Goal: Task Accomplishment & Management: Manage account settings

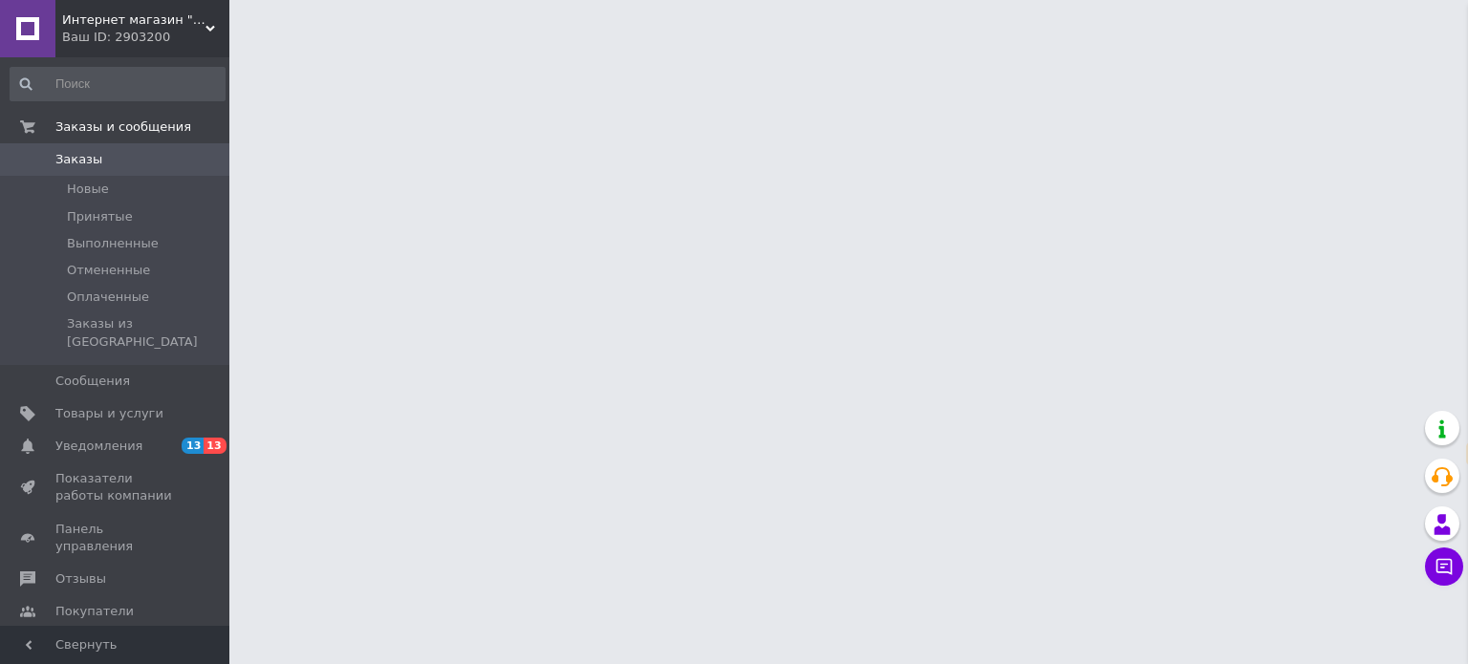
select select "ru"
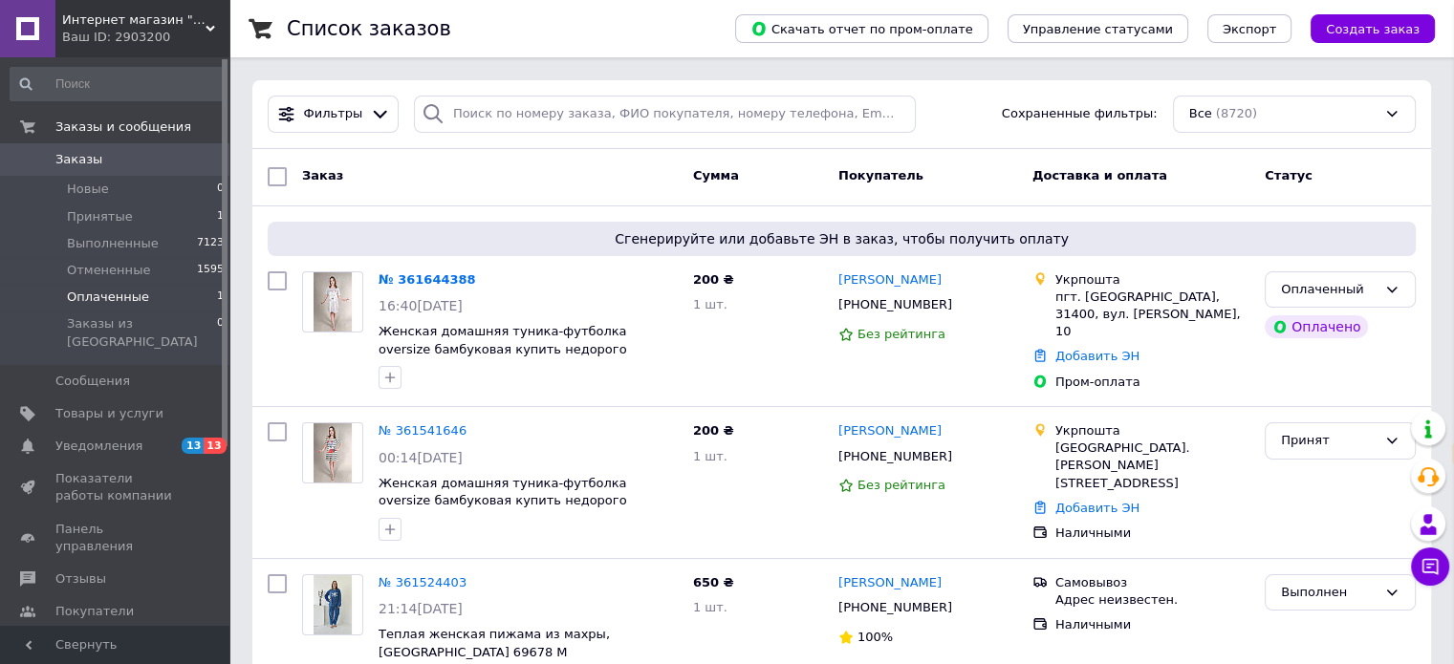
click at [138, 301] on span "Оплаченные" at bounding box center [108, 297] width 82 height 17
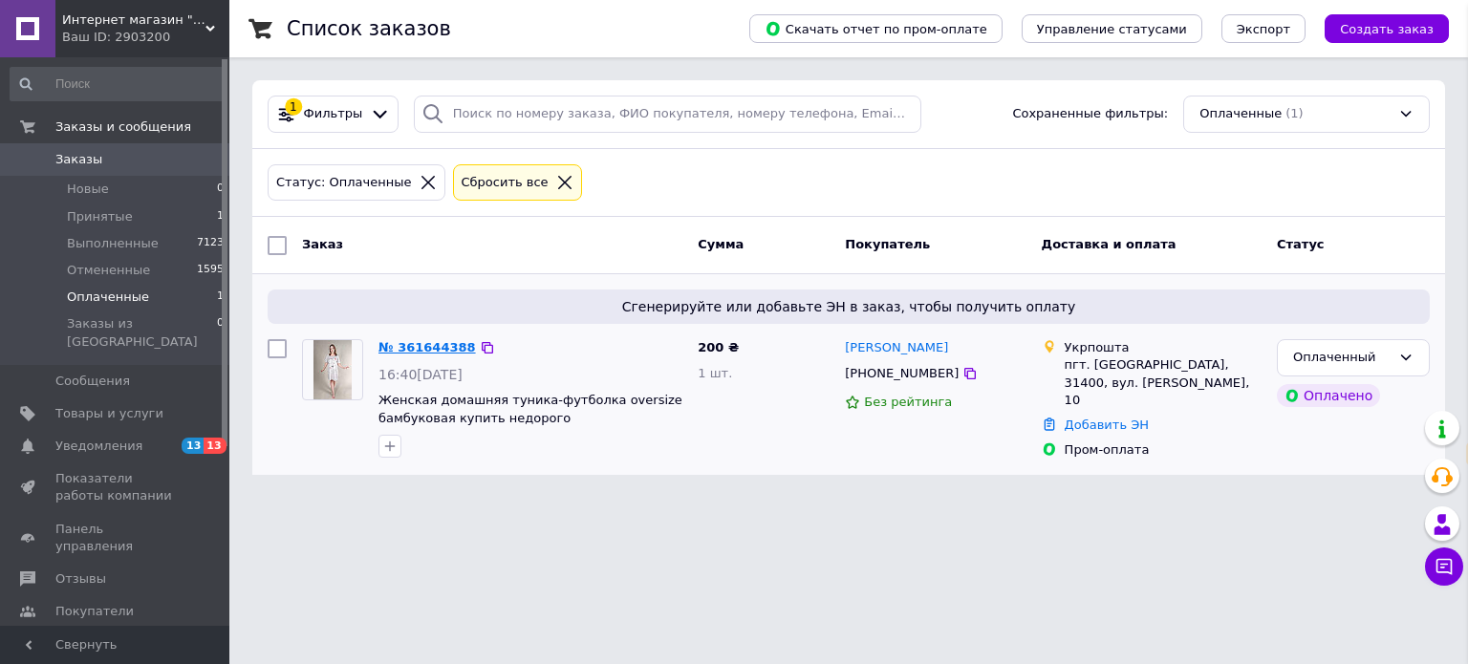
click at [423, 346] on link "№ 361644388" at bounding box center [427, 347] width 97 height 14
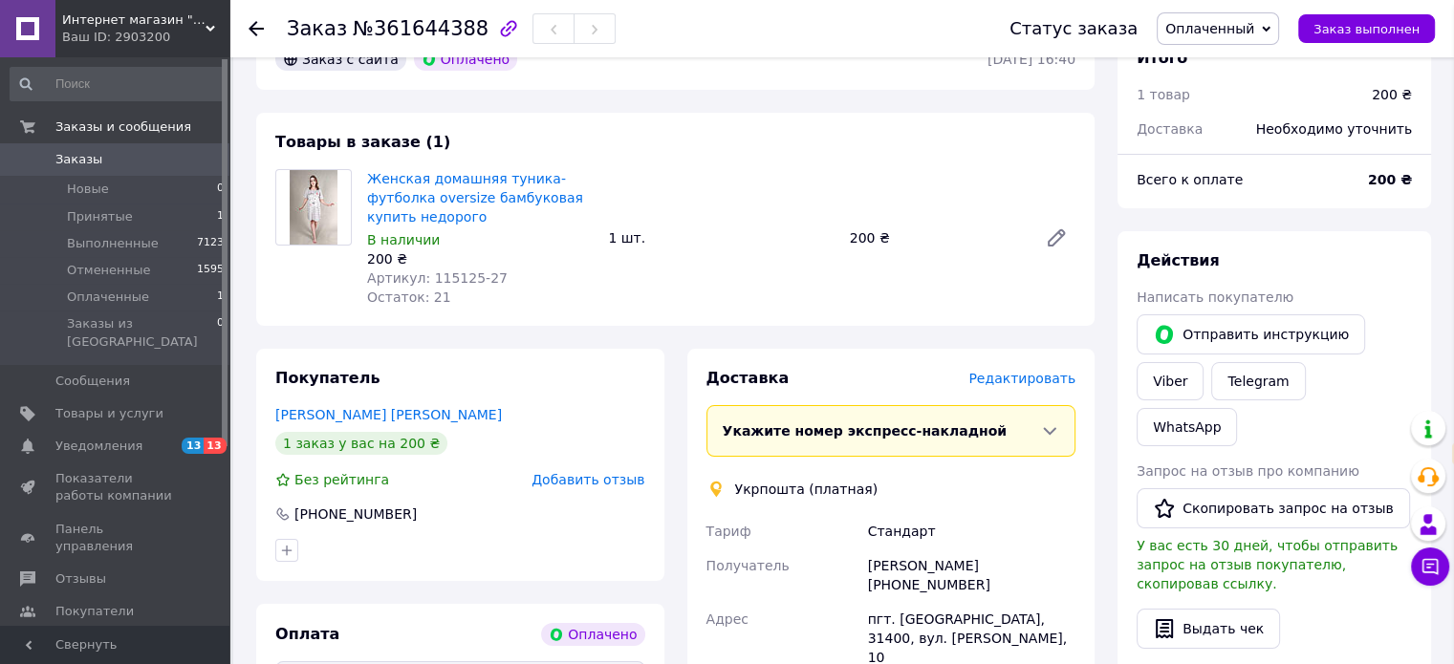
scroll to position [382, 0]
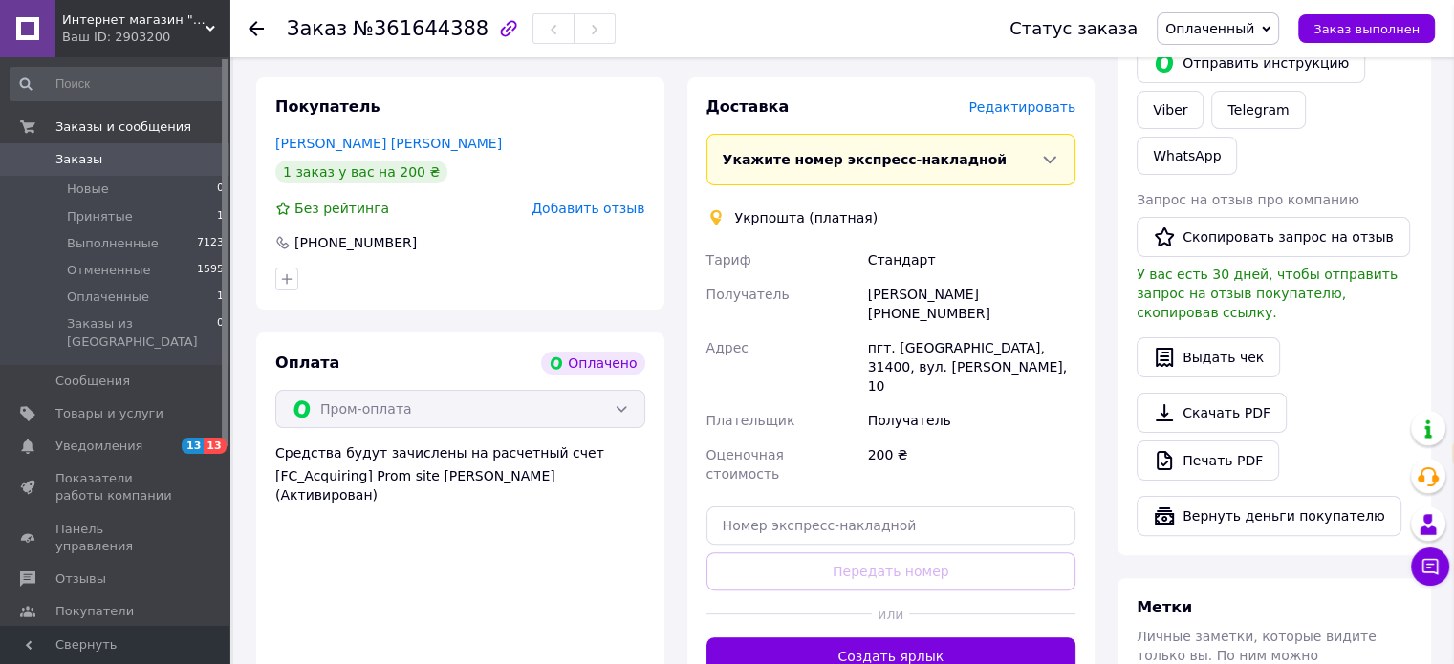
click at [932, 316] on div "[PERSON_NAME] [PHONE_NUMBER]" at bounding box center [971, 304] width 215 height 54
copy div "380967876396"
click at [948, 291] on div "[PERSON_NAME] [PHONE_NUMBER]" at bounding box center [971, 304] width 215 height 54
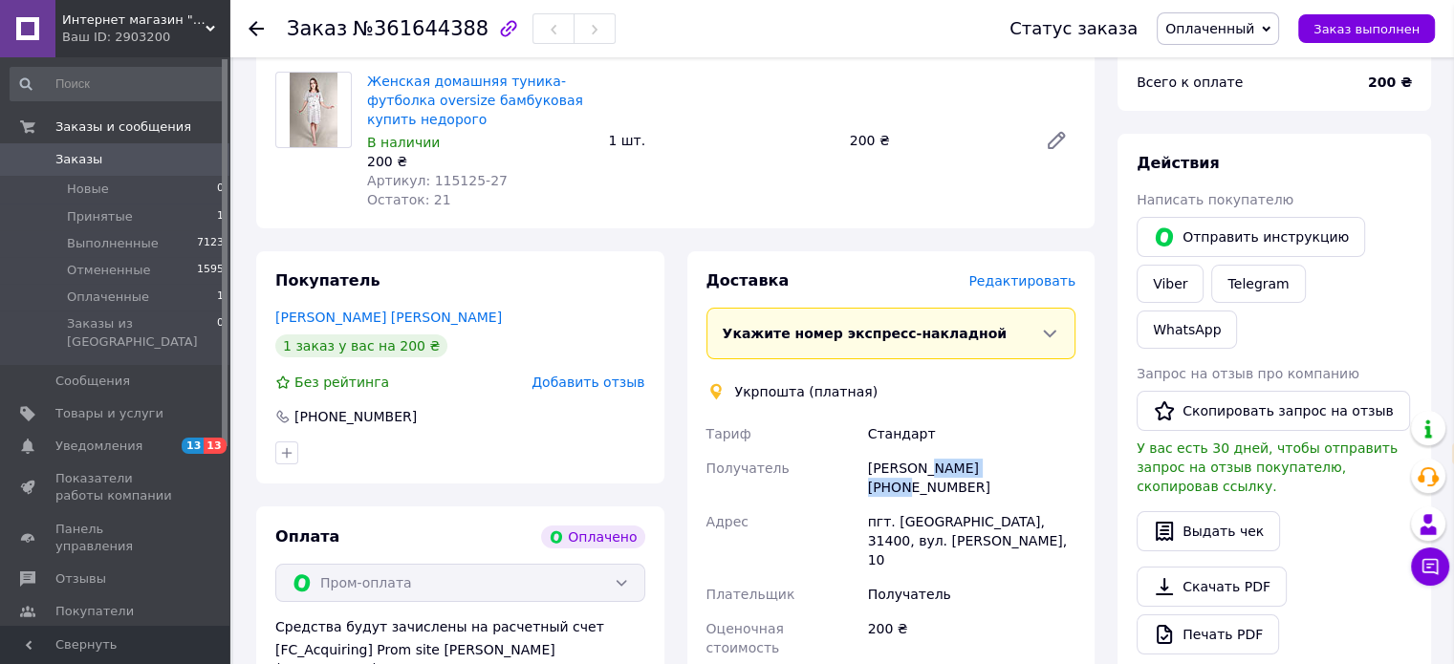
scroll to position [96, 0]
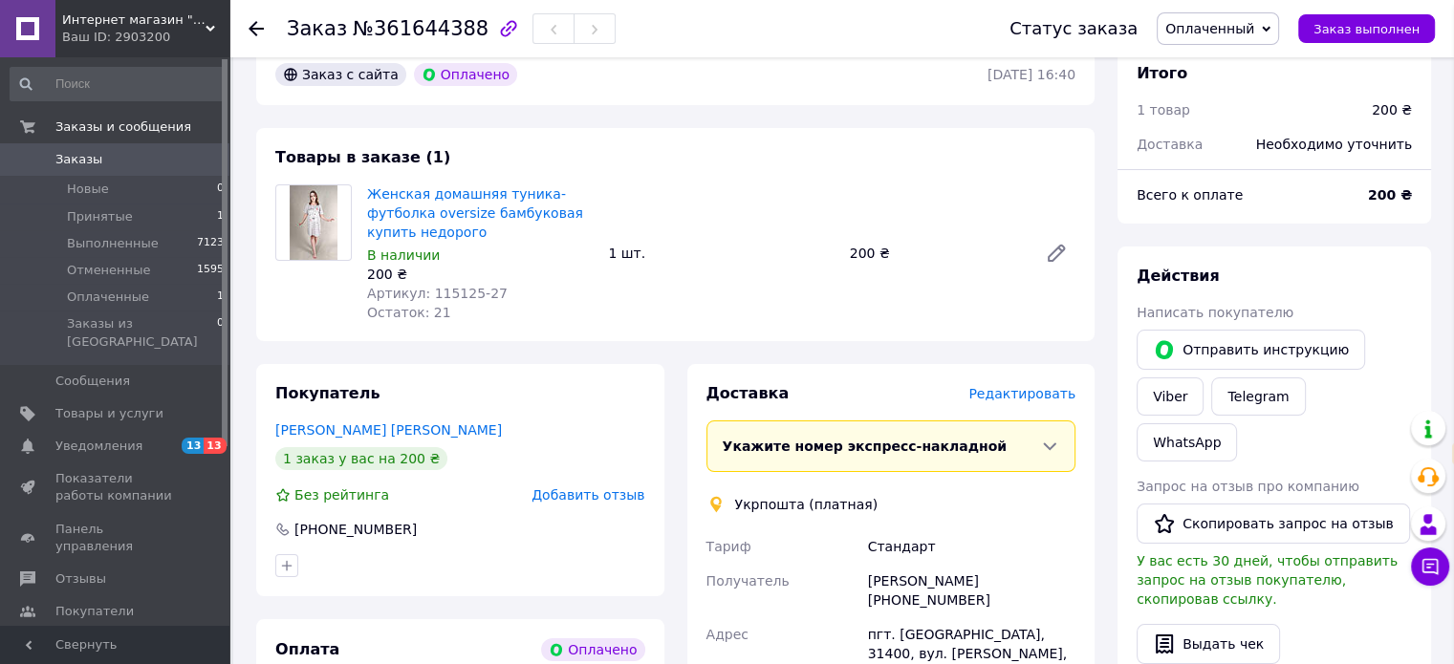
click at [417, 36] on span "№361644388" at bounding box center [421, 28] width 136 height 23
copy span "361644388"
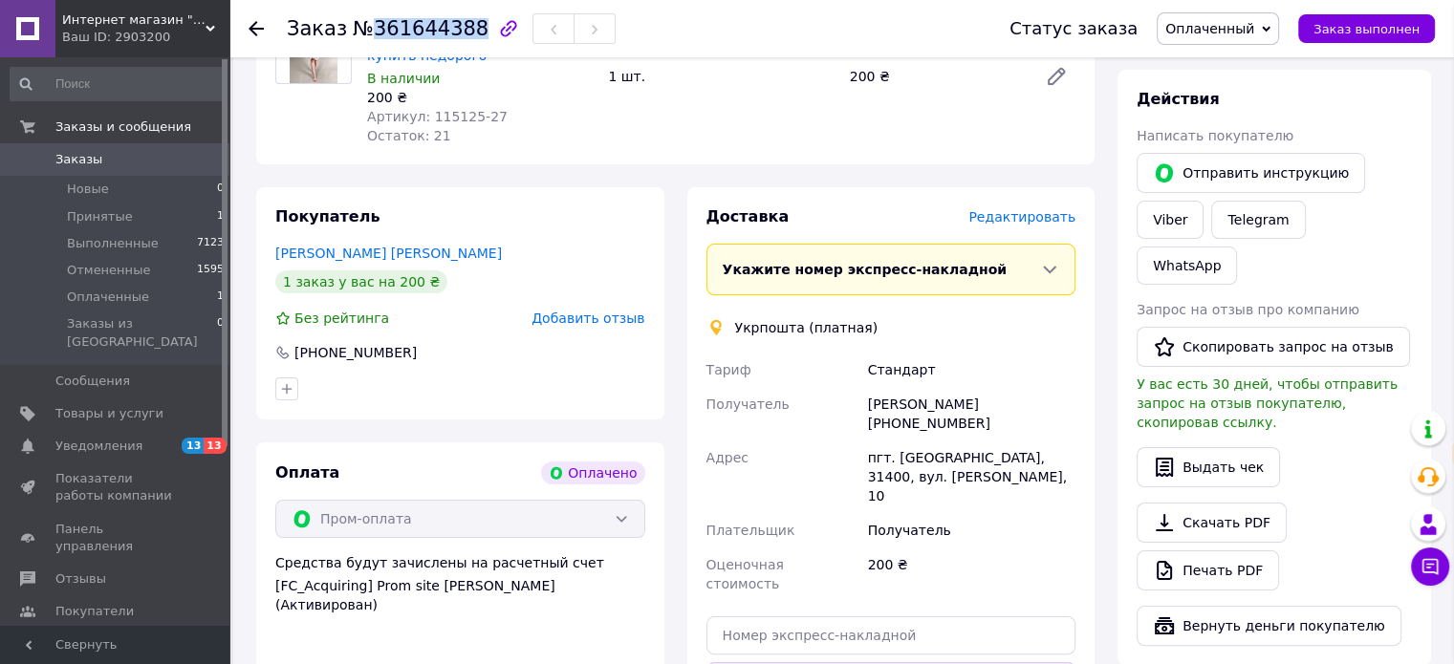
scroll to position [287, 0]
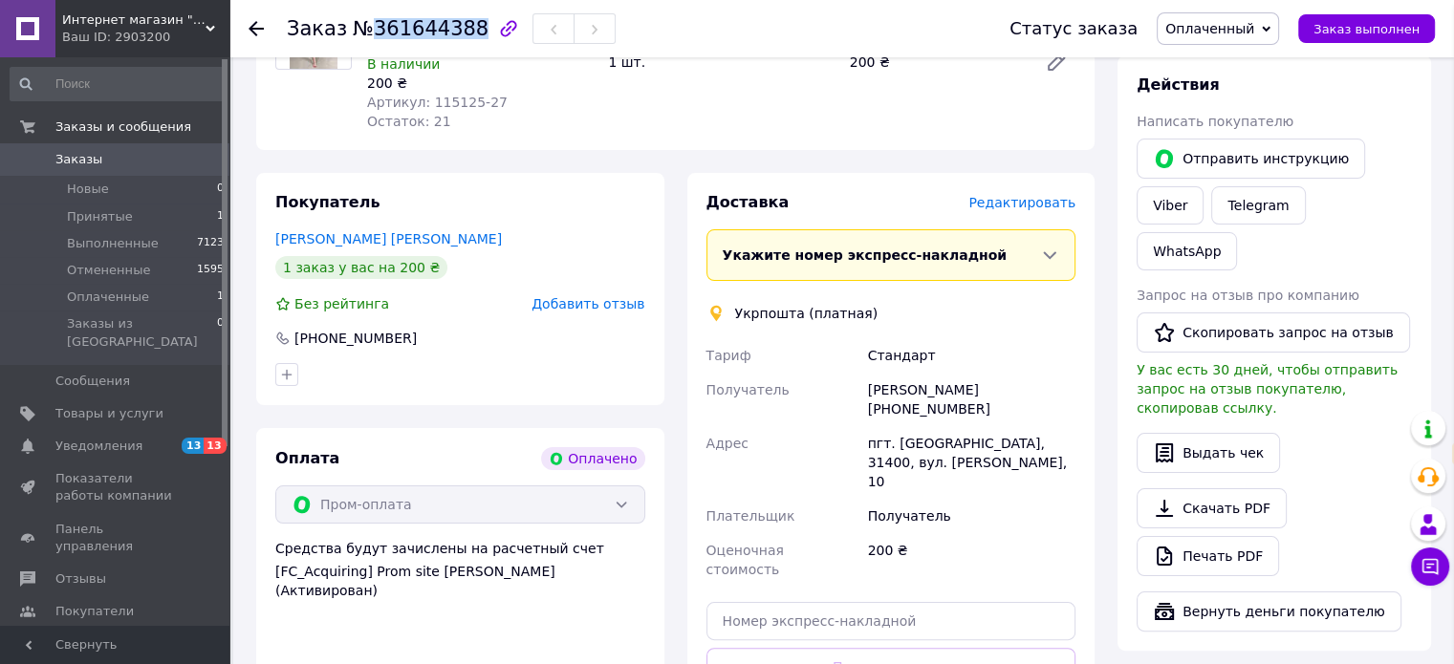
drag, startPoint x: 990, startPoint y: 404, endPoint x: 891, endPoint y: 420, distance: 100.6
click at [891, 420] on div "[PERSON_NAME] [PHONE_NUMBER]" at bounding box center [971, 400] width 215 height 54
copy div "0967876396"
click at [964, 385] on div "[PERSON_NAME] [PHONE_NUMBER]" at bounding box center [971, 400] width 215 height 54
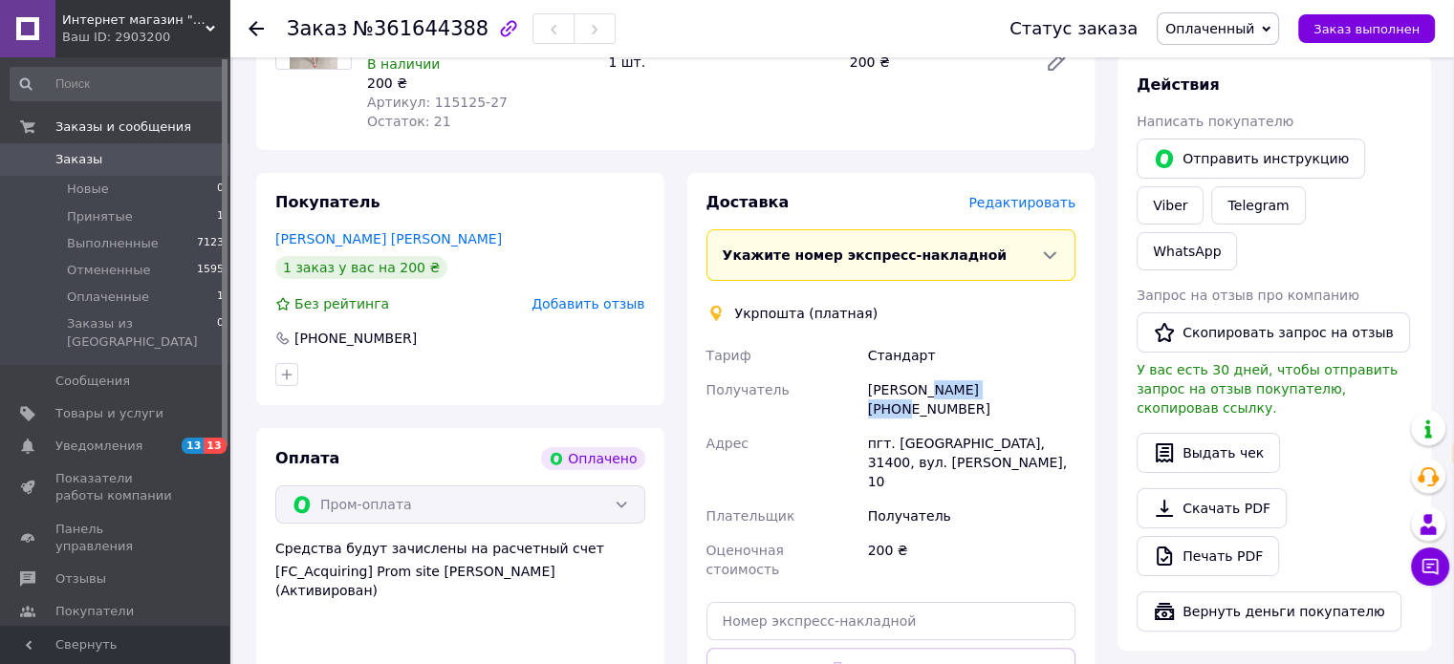
copy div "[PERSON_NAME]"
click at [900, 399] on div "[PERSON_NAME] [PHONE_NUMBER]" at bounding box center [971, 400] width 215 height 54
copy div "[PERSON_NAME]"
click at [1008, 442] on div "пгт. [GEOGRAPHIC_DATA], 31400, вул. [PERSON_NAME], 10" at bounding box center [971, 462] width 215 height 73
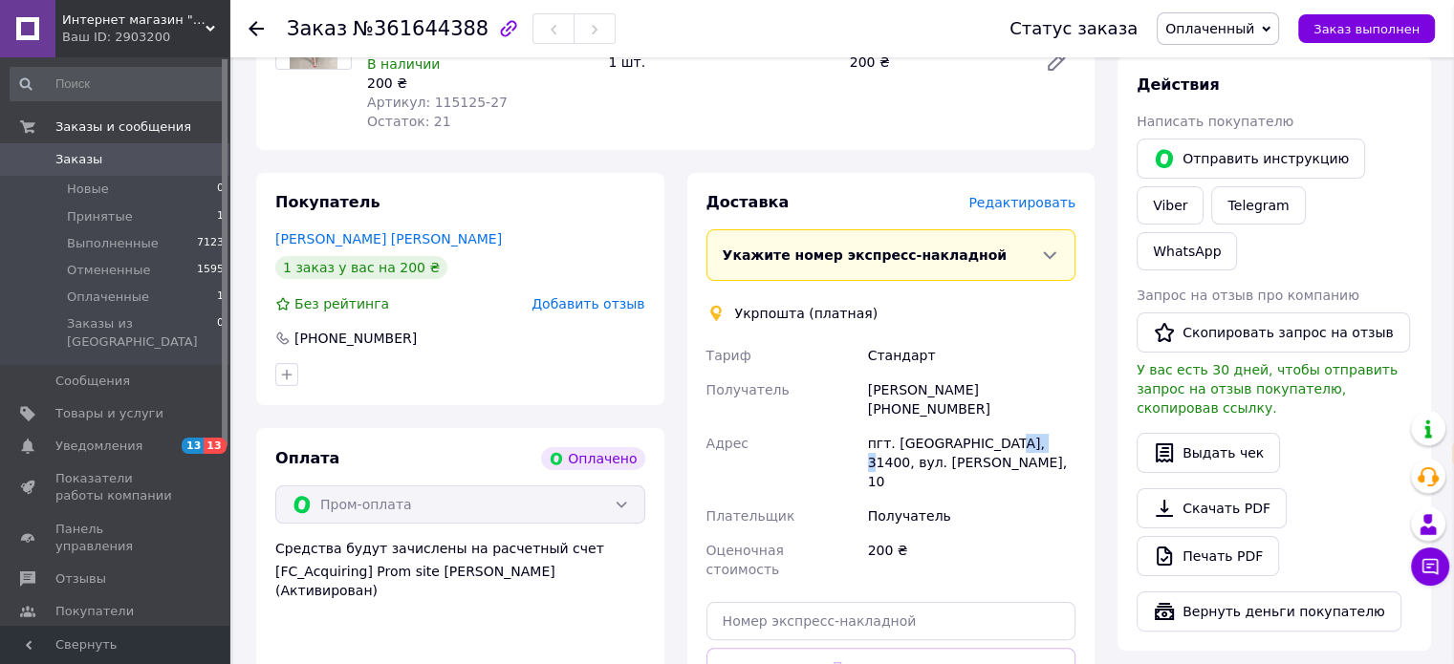
click at [1008, 442] on div "пгт. [GEOGRAPHIC_DATA], 31400, вул. [PERSON_NAME], 10" at bounding box center [971, 462] width 215 height 73
copy div "31400"
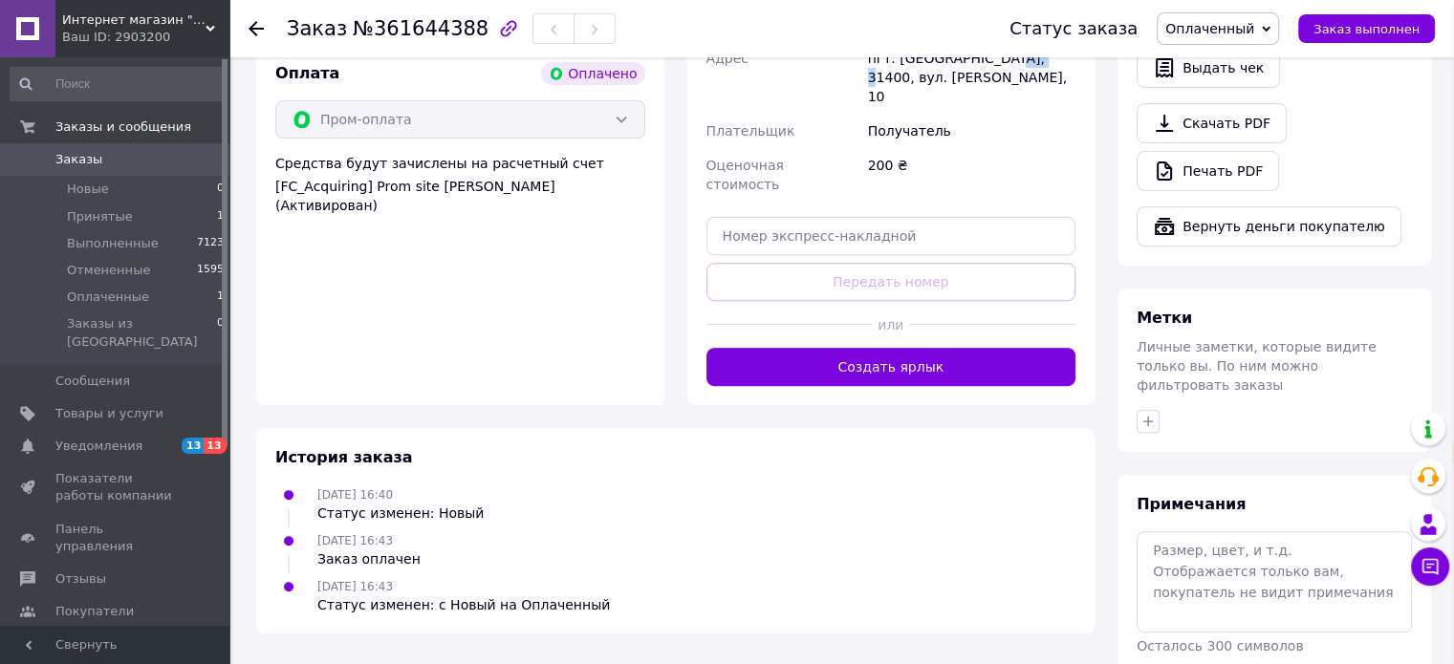
scroll to position [673, 0]
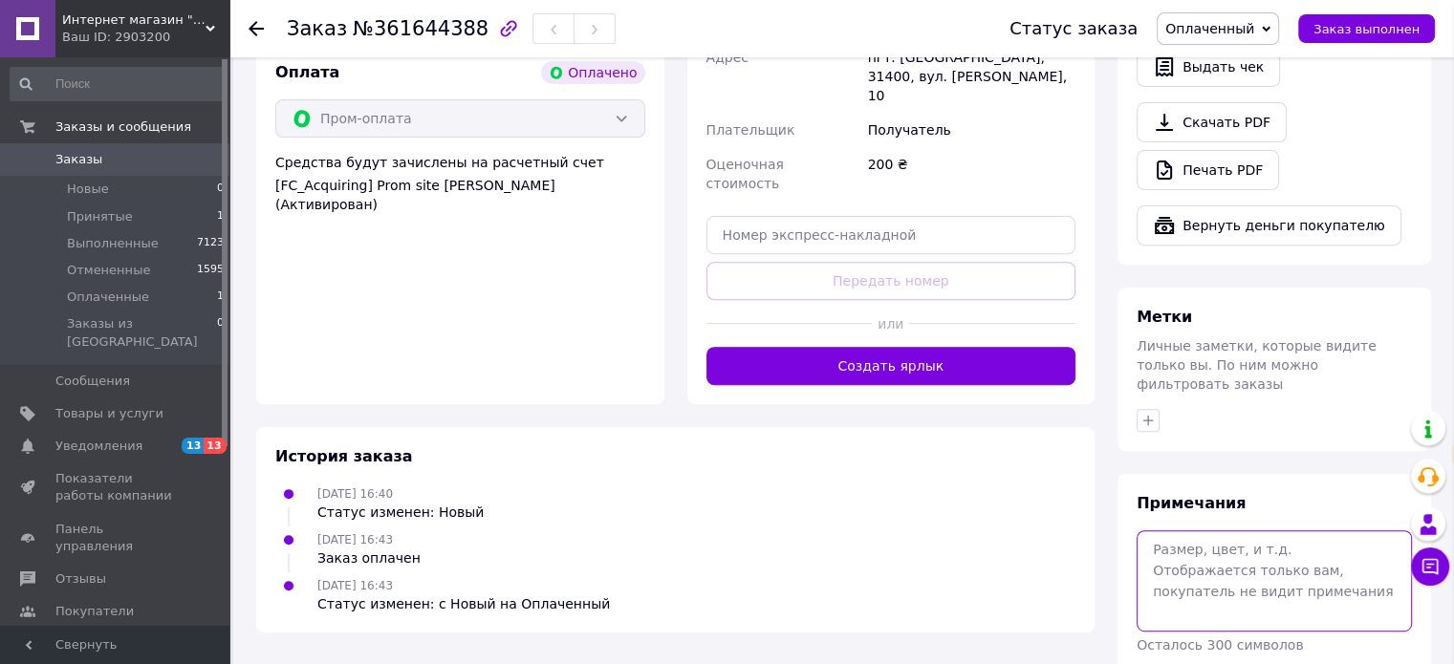
click at [1225, 530] on textarea at bounding box center [1273, 580] width 275 height 101
paste textarea "0505368993160"
type textarea "прикріпити ттн 0505368993160"
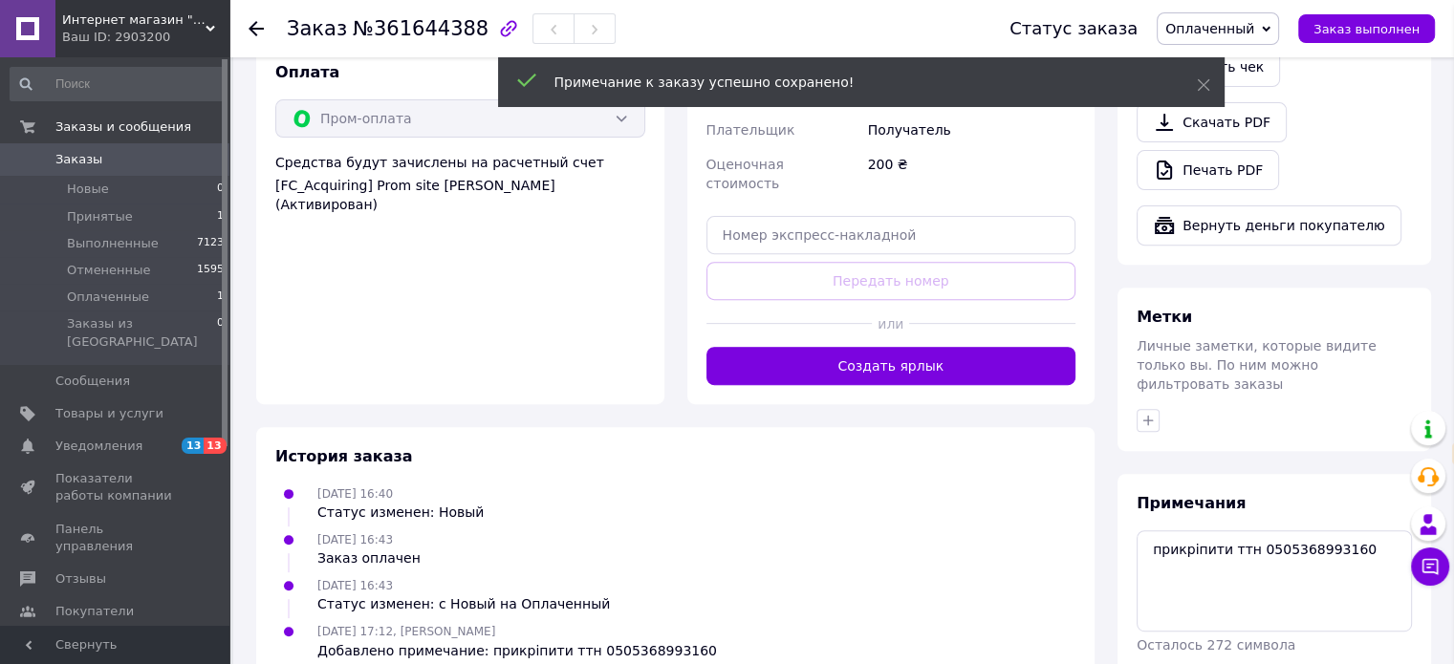
click at [1198, 74] on div "Примечание к заказу успешно сохранено!" at bounding box center [861, 82] width 726 height 50
click at [1212, 36] on span "Оплаченный" at bounding box center [1209, 28] width 89 height 15
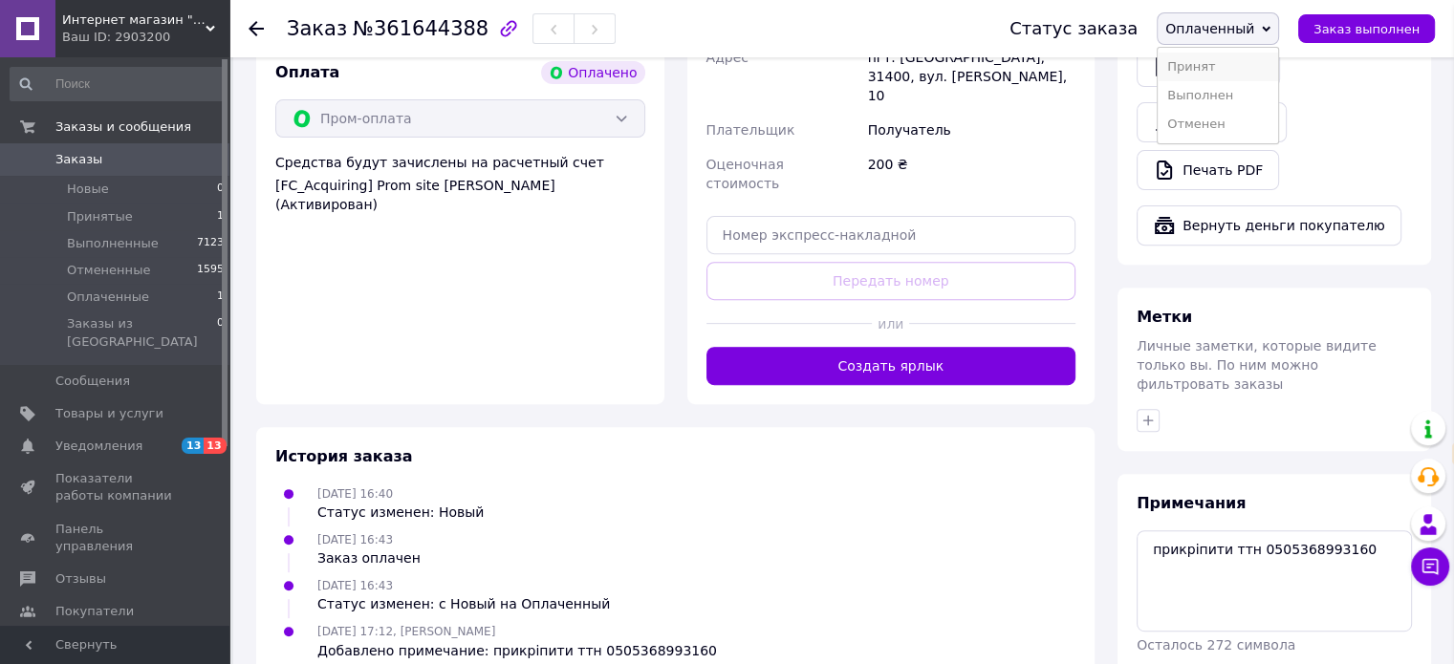
click at [1227, 66] on li "Принят" at bounding box center [1218, 67] width 120 height 29
